Goal: Use online tool/utility: Utilize a website feature to perform a specific function

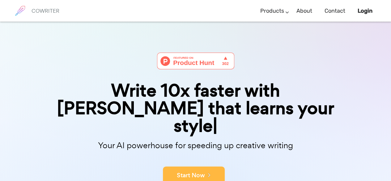
click at [195, 166] on button "Start Now" at bounding box center [194, 175] width 62 height 19
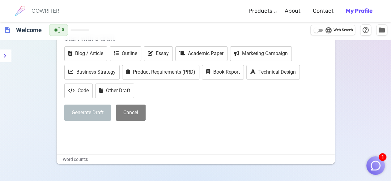
scroll to position [42, 0]
click at [86, 135] on p "﻿" at bounding box center [195, 131] width 263 height 9
drag, startPoint x: 83, startPoint y: 122, endPoint x: 78, endPoint y: 131, distance: 10.5
click at [78, 131] on div "× Start with a draft Blog / Article Outline Essay Academic Paper Marketing Camp…" at bounding box center [195, 83] width 263 height 106
click at [150, 128] on p "﻿" at bounding box center [195, 131] width 263 height 9
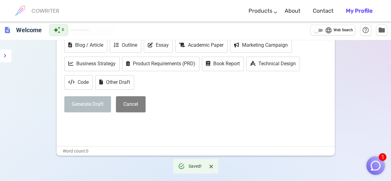
scroll to position [69, 0]
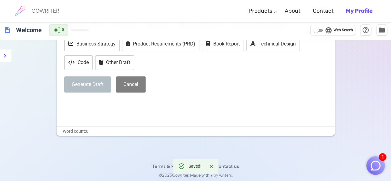
click at [68, 97] on div "× Start with a draft Blog / Article Outline Essay Academic Paper Marketing Camp…" at bounding box center [195, 55] width 263 height 106
click at [68, 103] on p "﻿" at bounding box center [195, 103] width 263 height 9
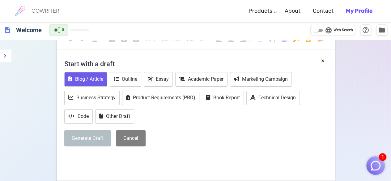
scroll to position [0, 0]
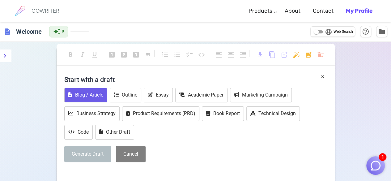
click at [98, 90] on button "Blog / Article" at bounding box center [85, 95] width 43 height 15
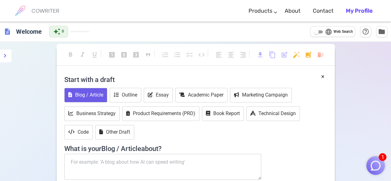
scroll to position [46, 0]
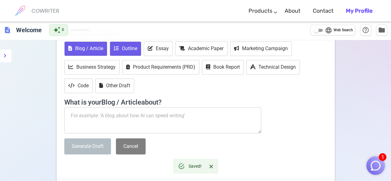
click at [128, 46] on button "Outline" at bounding box center [126, 48] width 32 height 15
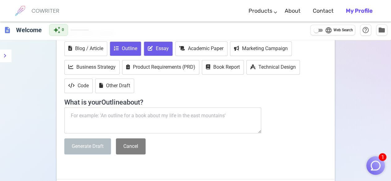
click at [161, 43] on button "Essay" at bounding box center [158, 48] width 29 height 15
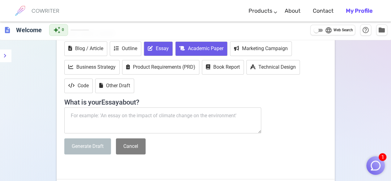
click at [175, 43] on button "Academic Paper" at bounding box center [201, 48] width 52 height 15
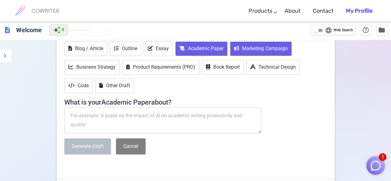
click at [233, 45] on button "Marketing Campaign" at bounding box center [261, 48] width 62 height 15
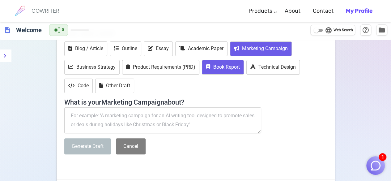
click at [214, 74] on button "Book Report" at bounding box center [223, 67] width 42 height 15
